Goal: Transaction & Acquisition: Book appointment/travel/reservation

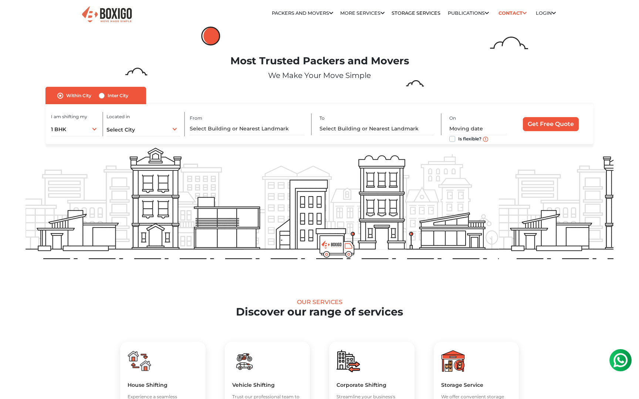
click at [105, 95] on div "Inter City" at bounding box center [114, 95] width 30 height 9
click at [108, 96] on label "Inter City" at bounding box center [118, 95] width 21 height 9
click at [102, 96] on input "Inter City" at bounding box center [102, 94] width 6 height 7
radio input "true"
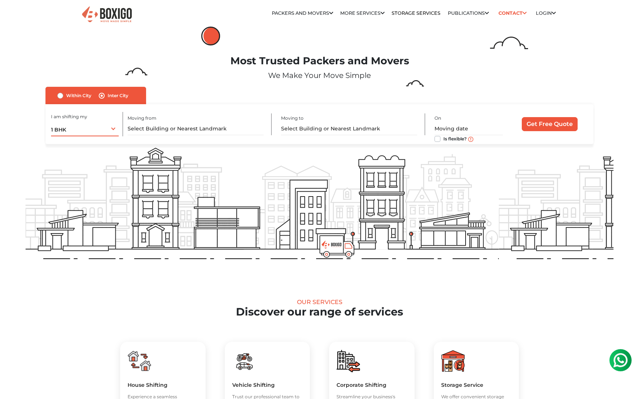
click at [108, 129] on div "1 BHK 1 BHK 2 BHK 3 BHK 3 + BHK FEW ITEMS" at bounding box center [85, 129] width 68 height 16
click at [209, 83] on div "Most Trusted Packers and Movers We Make Your Move Simple" at bounding box center [319, 71] width 599 height 32
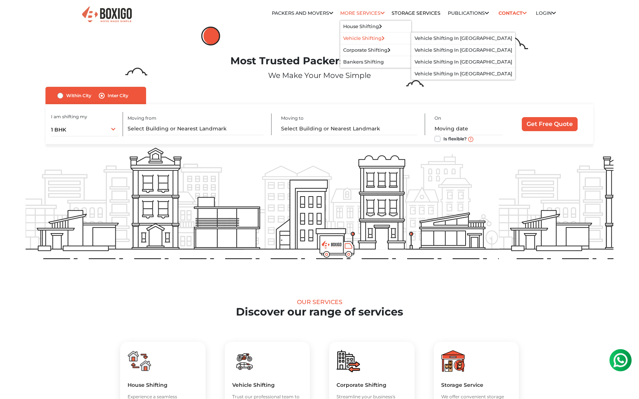
click at [356, 38] on link "Vehicle Shifting" at bounding box center [363, 39] width 41 height 6
